Goal: Navigation & Orientation: Find specific page/section

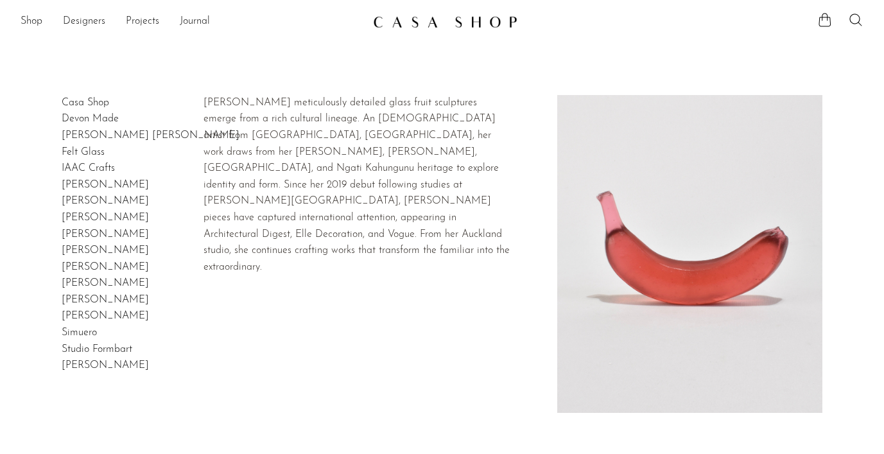
click at [96, 121] on link "Devon Made" at bounding box center [90, 119] width 57 height 10
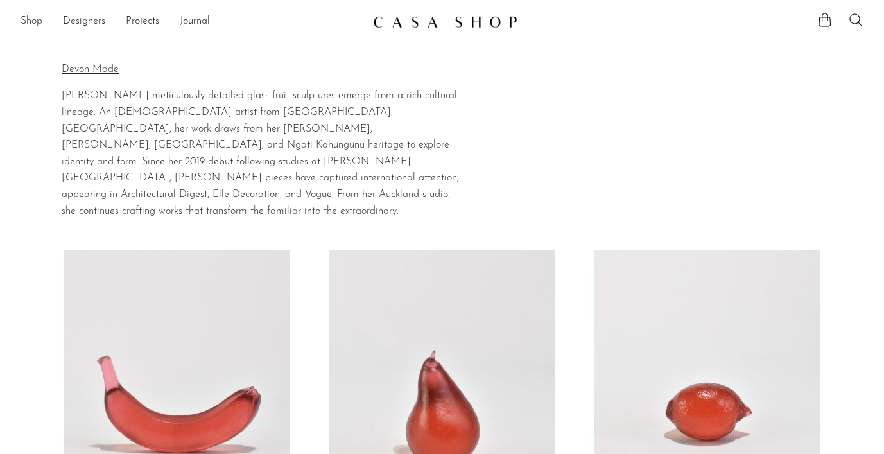
click at [34, 19] on link "Shop" at bounding box center [32, 21] width 22 height 17
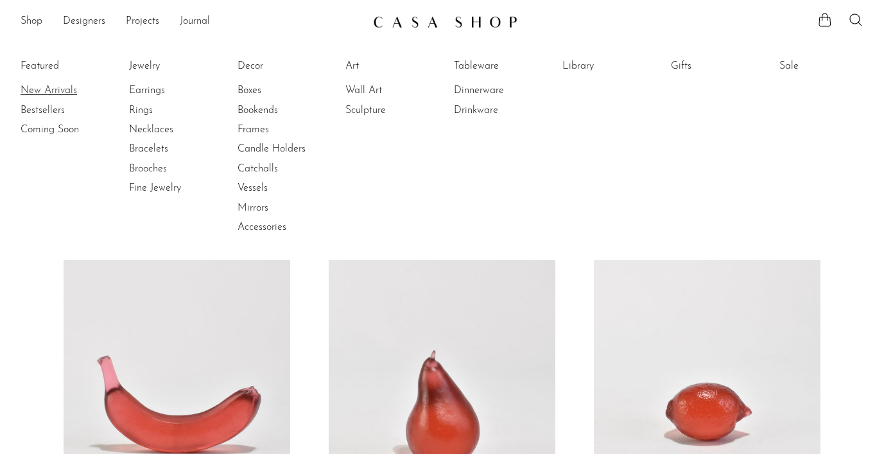
click at [53, 90] on link "New Arrivals" at bounding box center [69, 90] width 96 height 14
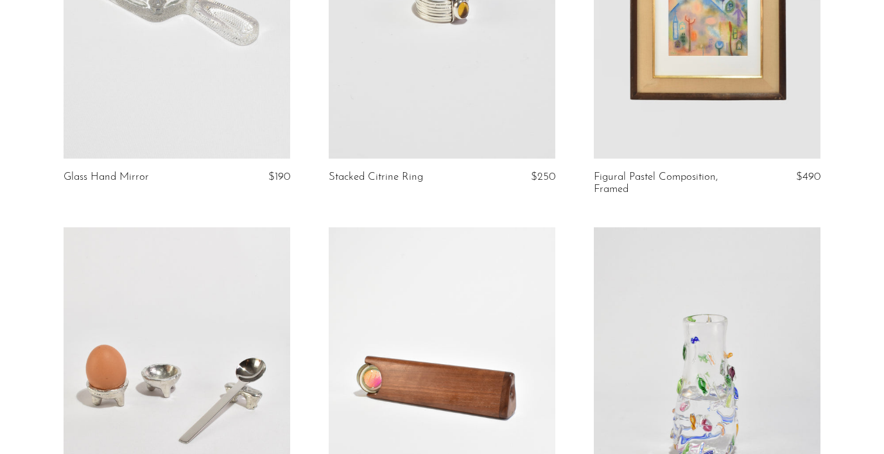
scroll to position [3735, 0]
